Goal: Check status

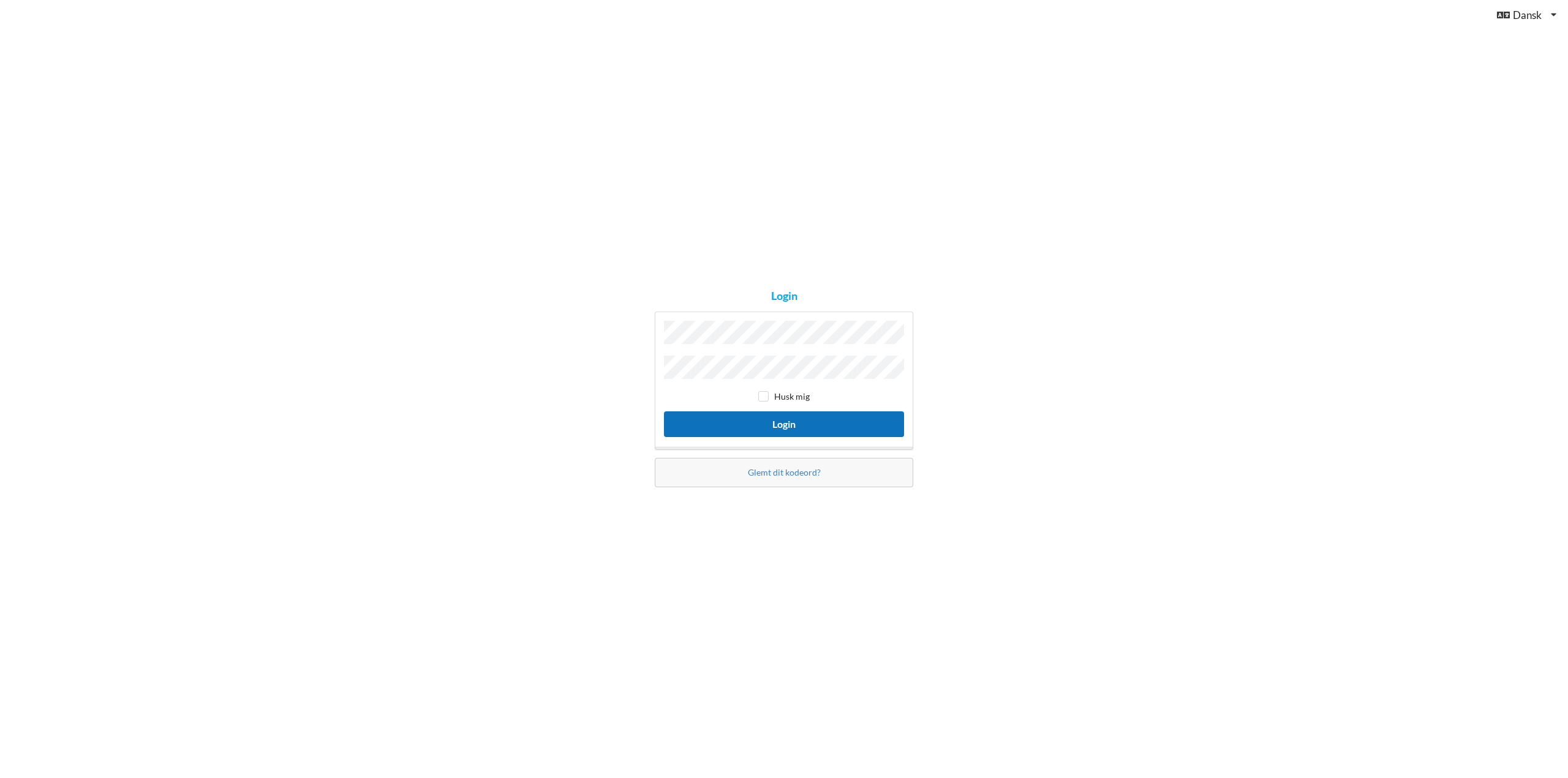
click at [752, 426] on button "Login" at bounding box center [784, 423] width 240 height 25
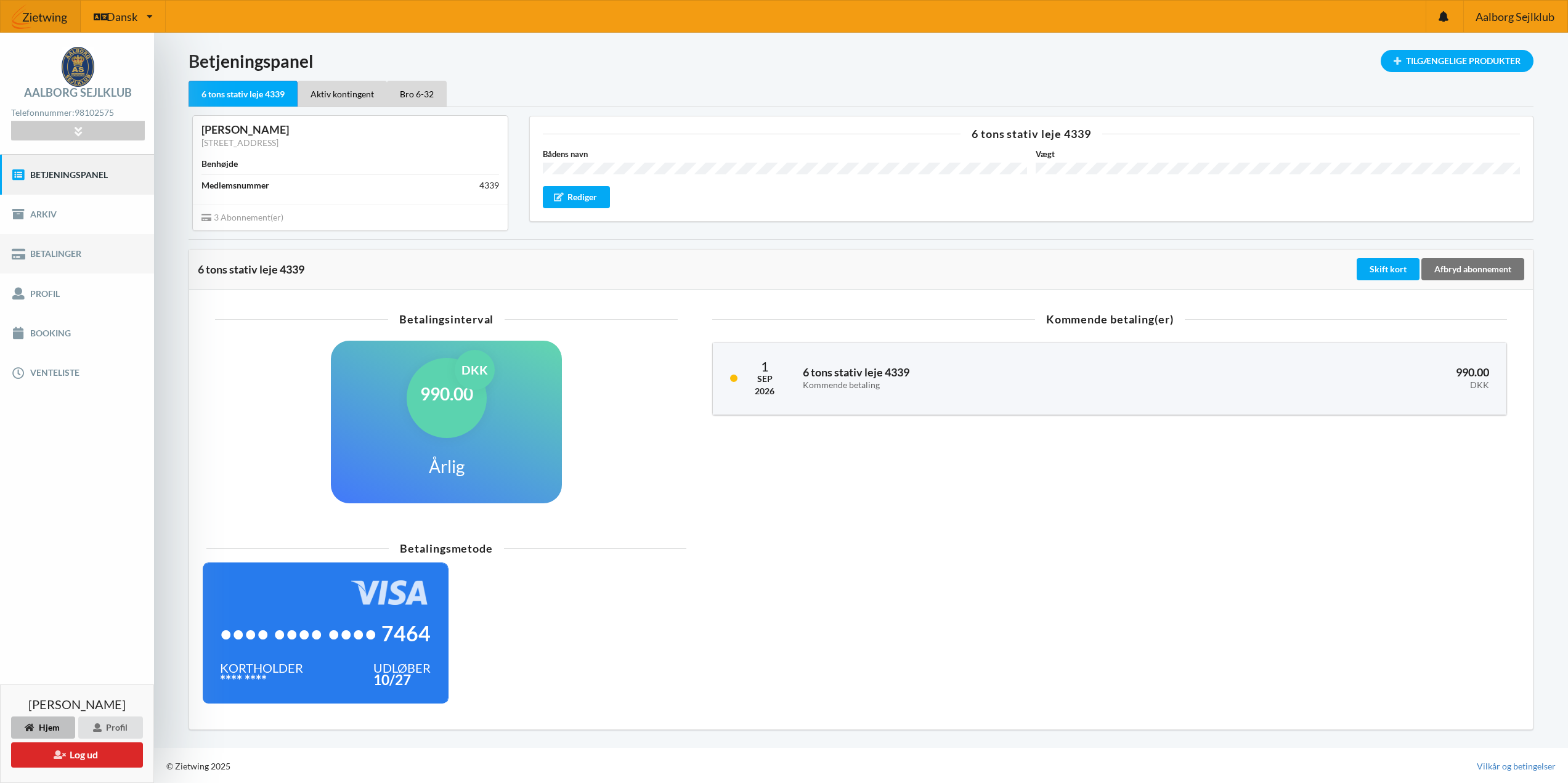
click at [67, 269] on link "Betalinger" at bounding box center [77, 254] width 154 height 40
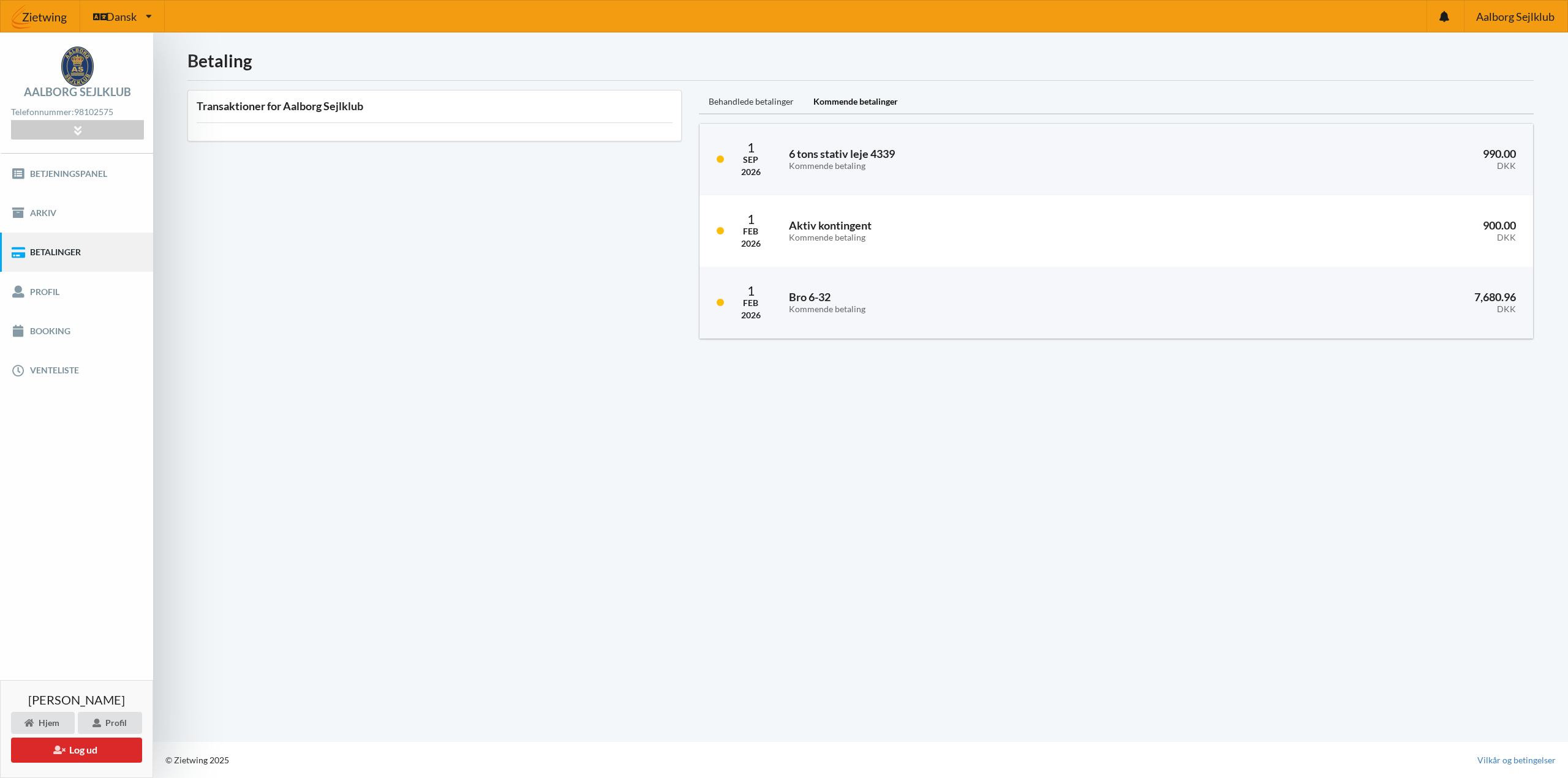
click at [744, 101] on div "Behandlede betalinger" at bounding box center [751, 102] width 105 height 24
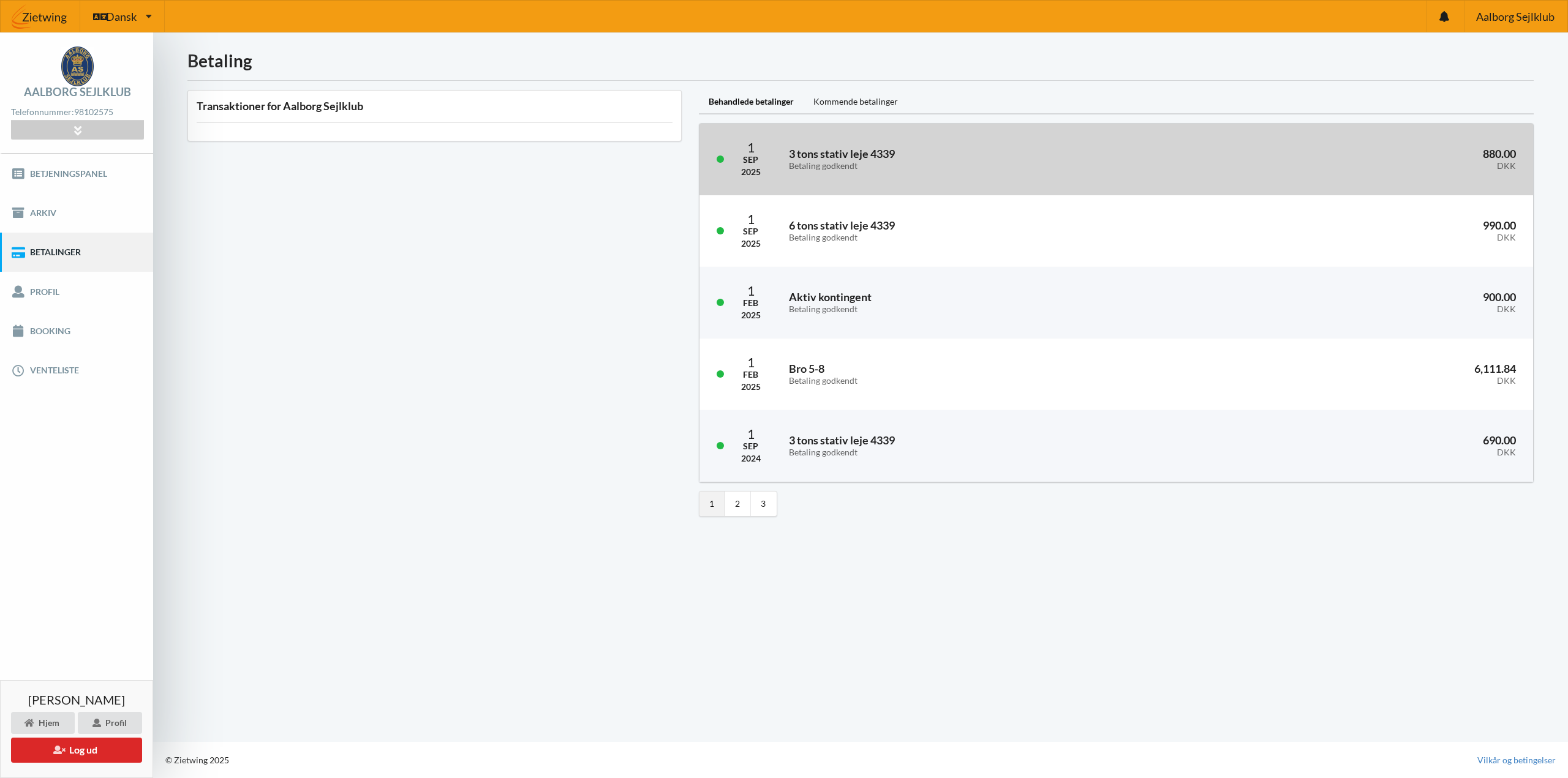
click at [878, 148] on h3 "3 tons stativ leje 4339 Betaling godkendt" at bounding box center [984, 159] width 391 height 24
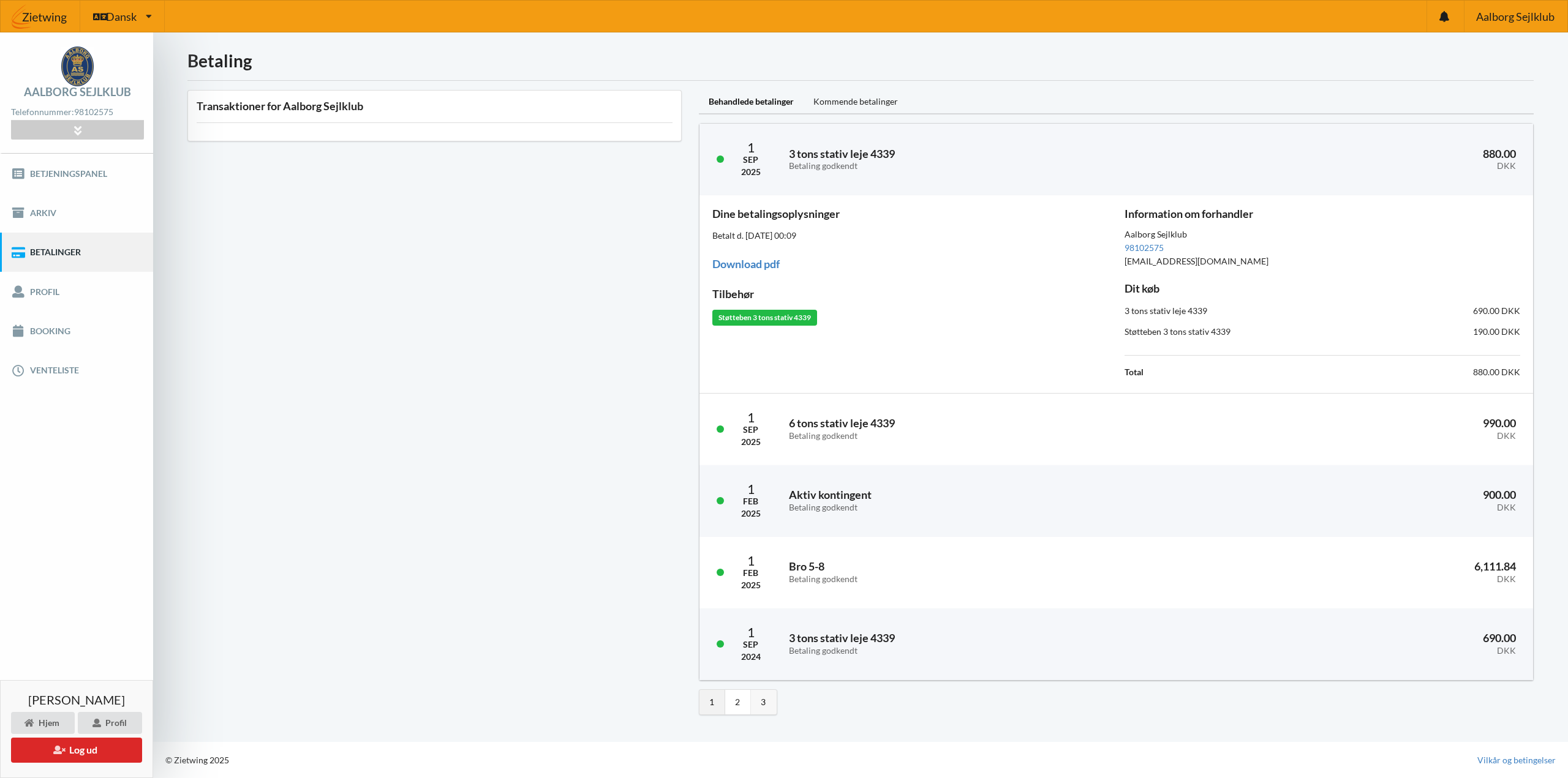
click at [776, 697] on link "3" at bounding box center [763, 702] width 26 height 24
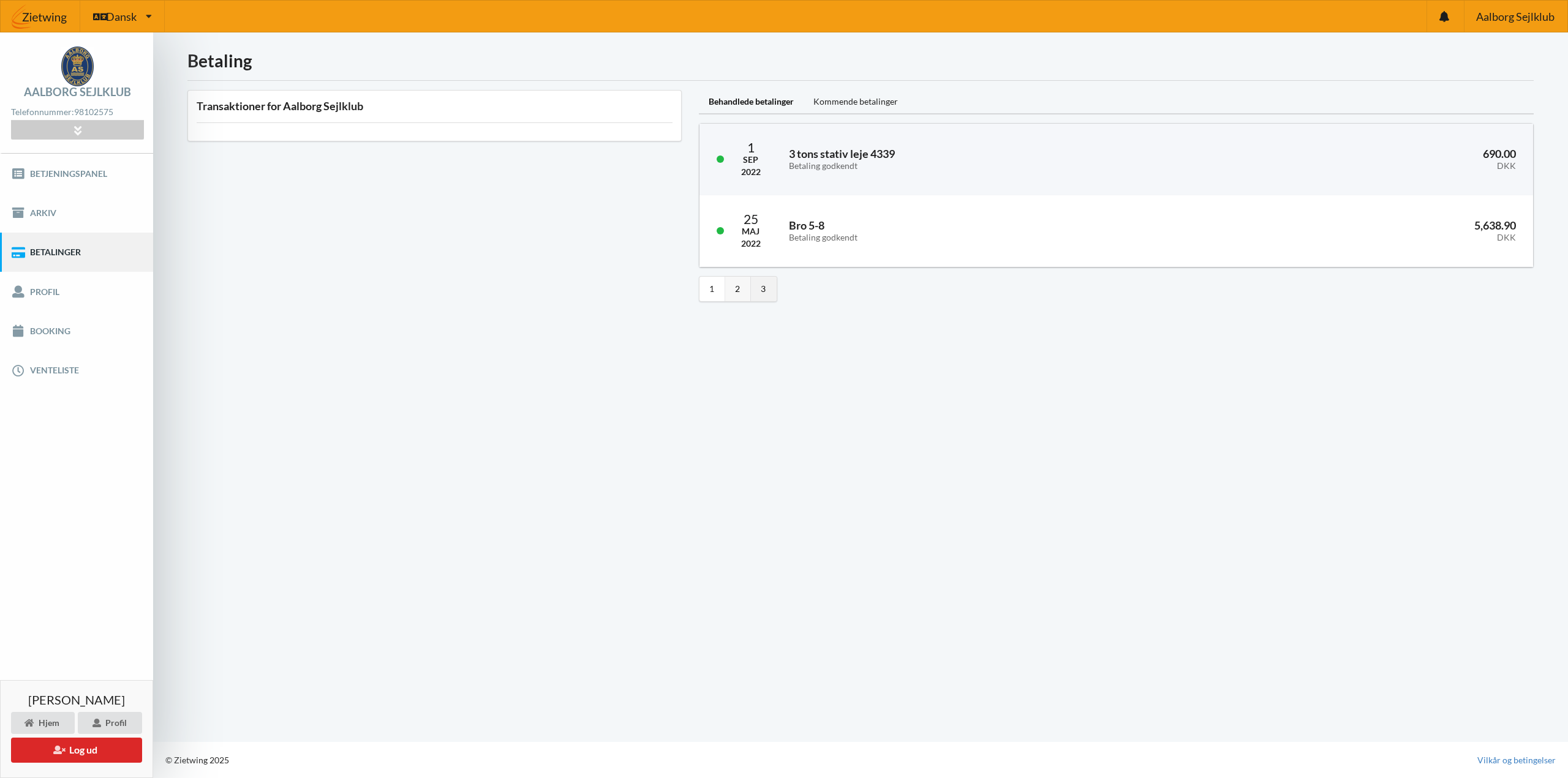
click at [743, 291] on link "2" at bounding box center [738, 289] width 26 height 24
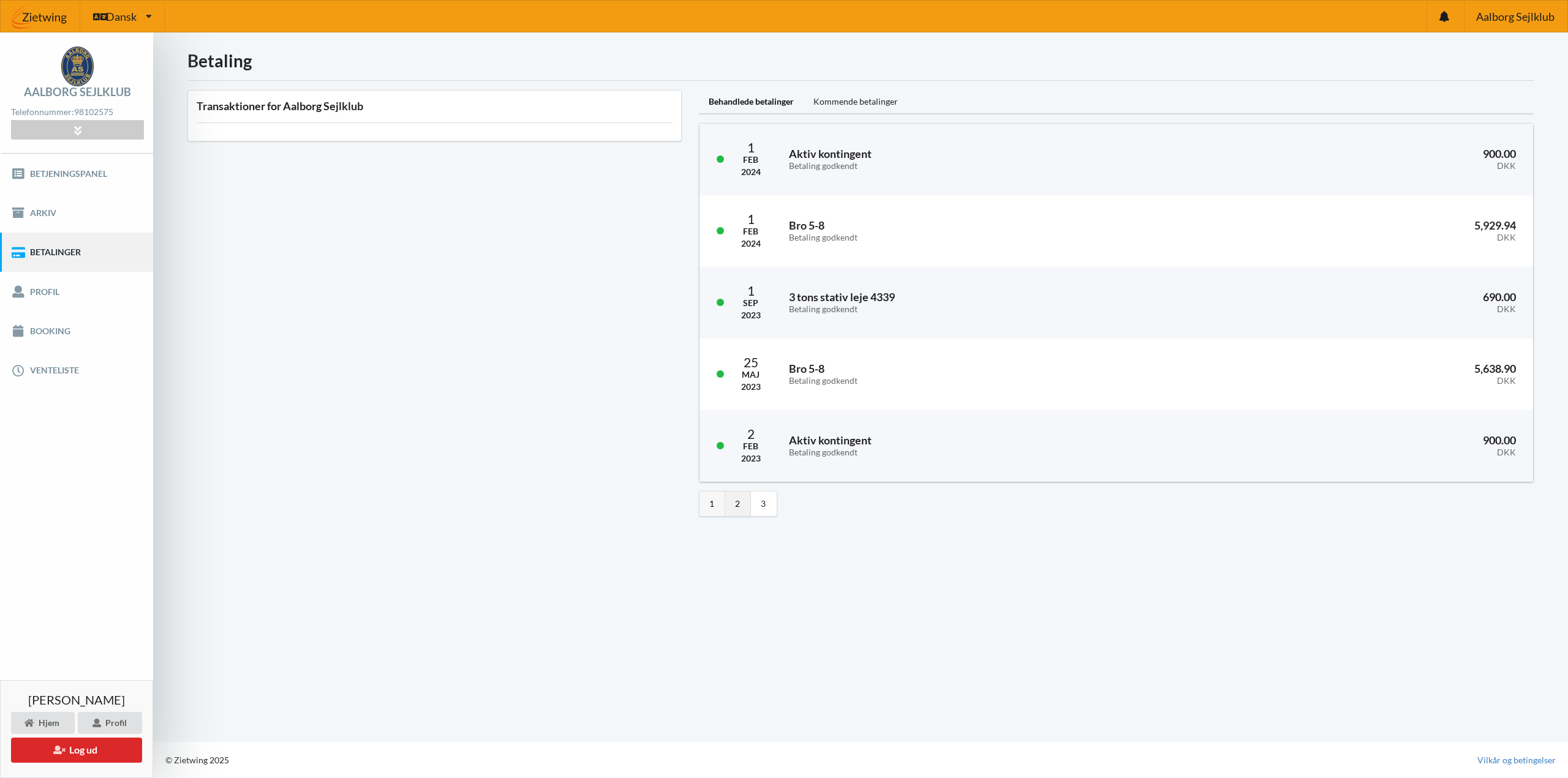
click at [714, 512] on link "1" at bounding box center [712, 504] width 26 height 24
